Goal: Check status: Check status

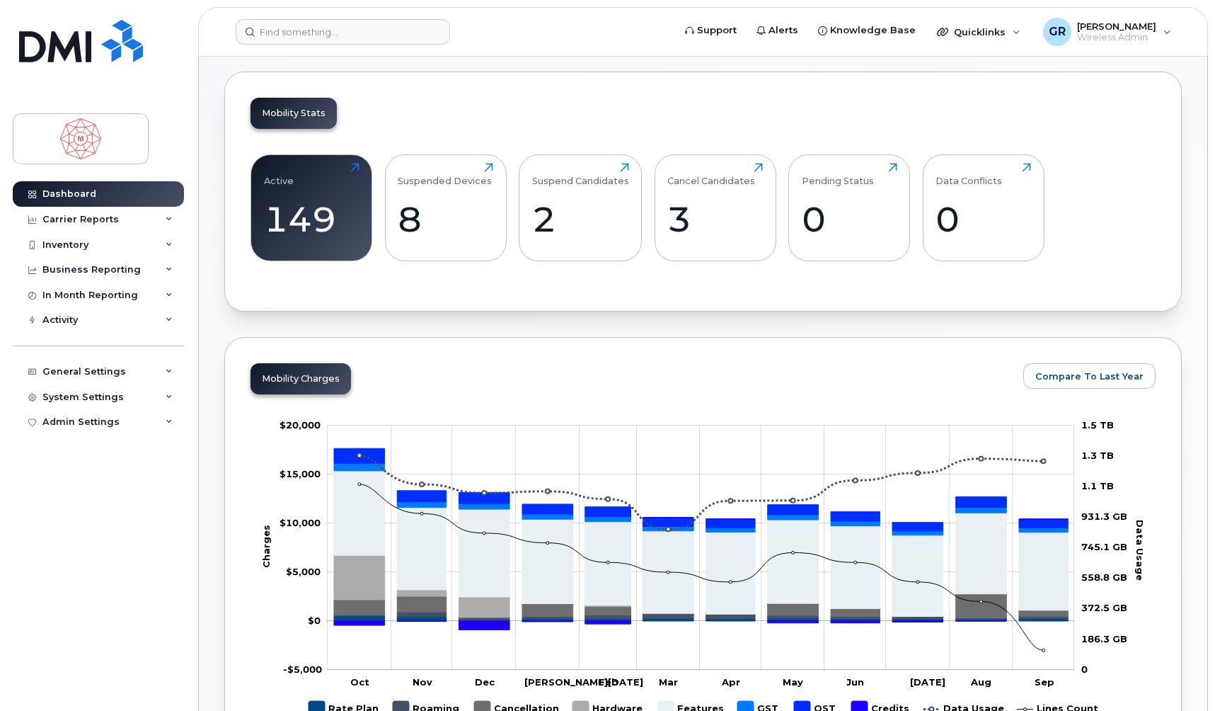
scroll to position [524, 0]
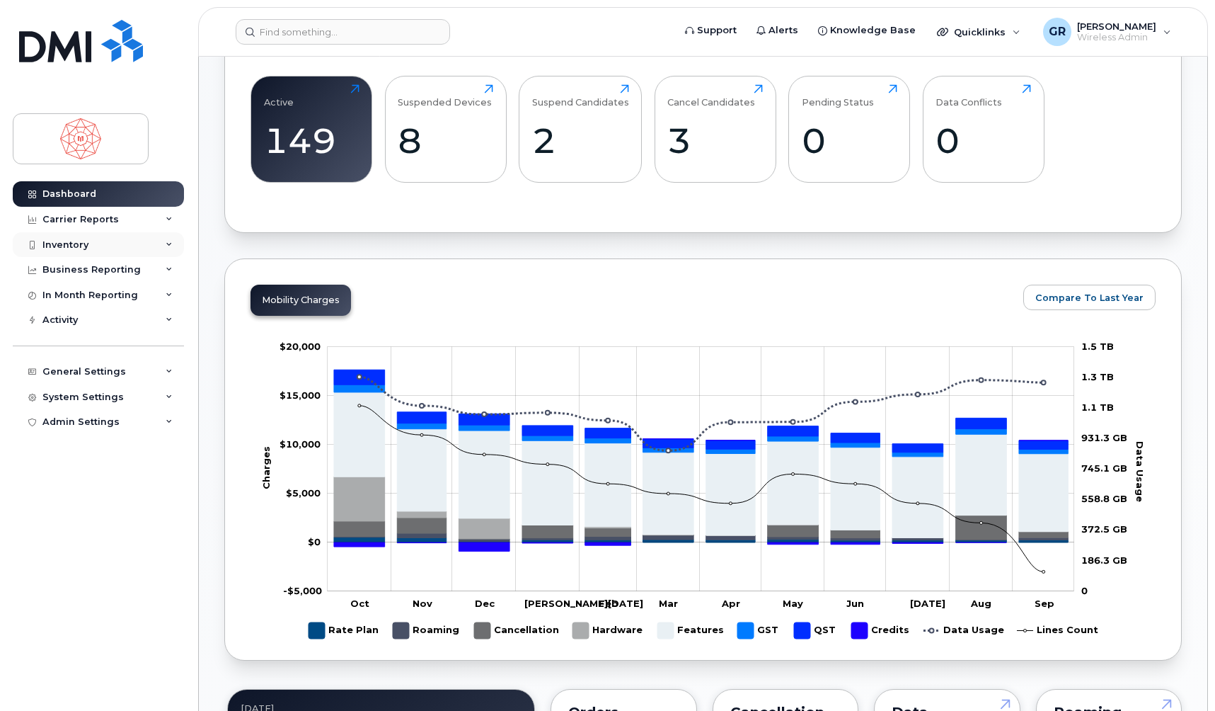
click at [171, 246] on icon at bounding box center [169, 244] width 7 height 7
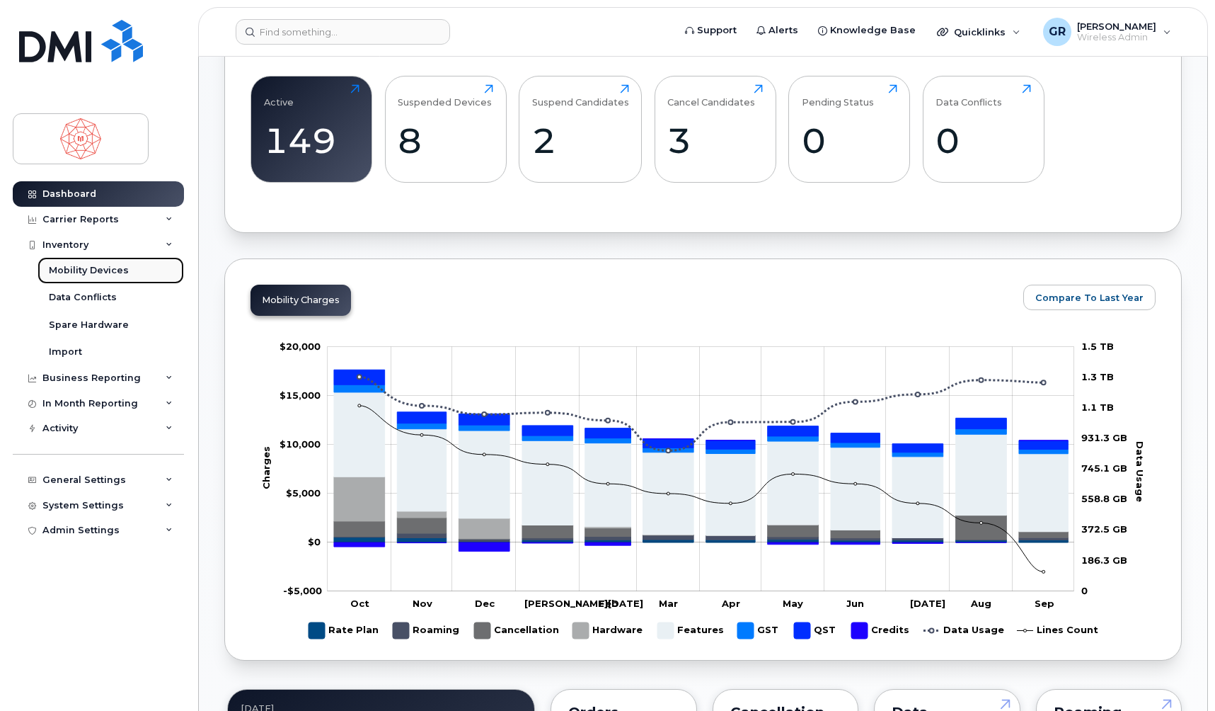
click at [170, 257] on link "Mobility Devices" at bounding box center [111, 270] width 146 height 27
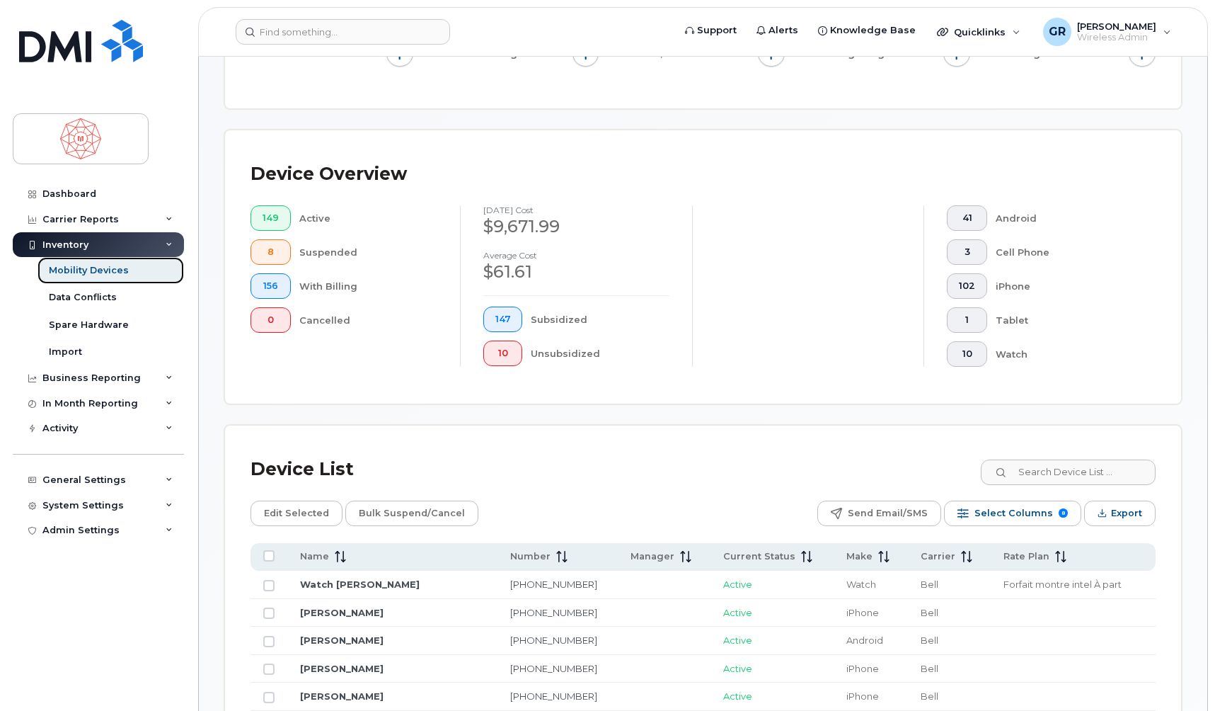
scroll to position [384, 0]
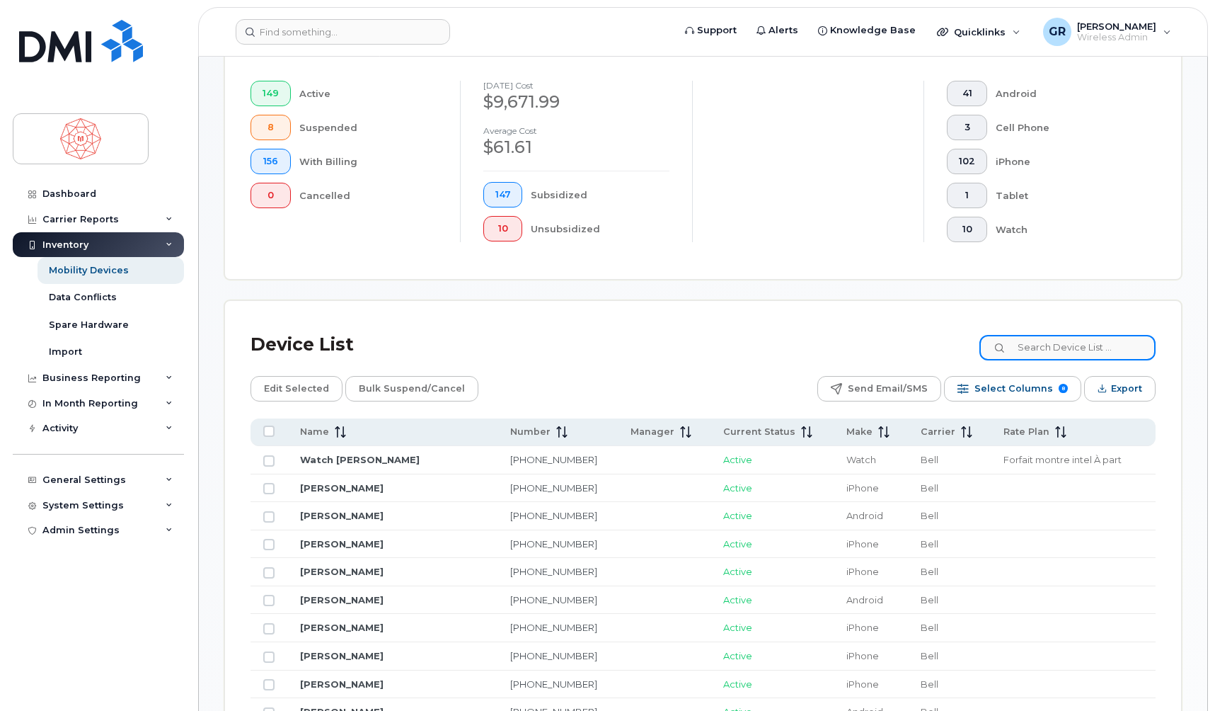
click at [1050, 350] on input at bounding box center [1067, 347] width 176 height 25
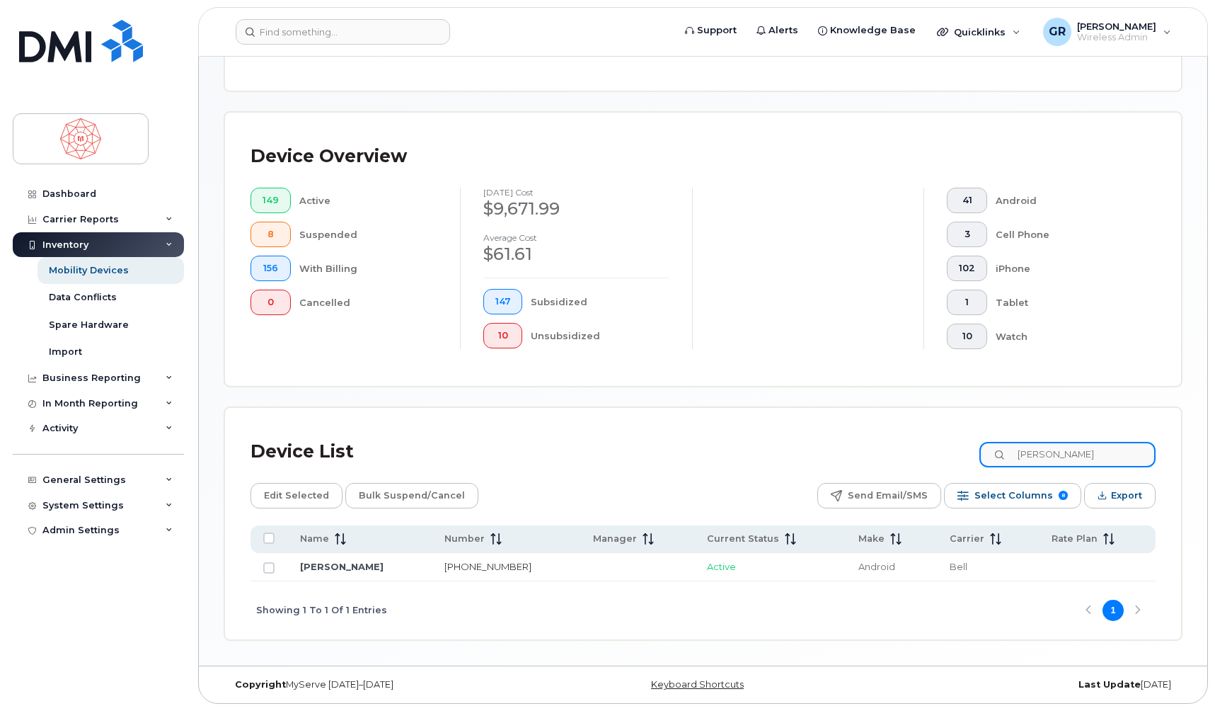
type input "[PERSON_NAME]"
click at [531, 338] on div "Unsubsidized" at bounding box center [600, 335] width 138 height 25
click at [501, 338] on span "10" at bounding box center [503, 335] width 16 height 11
